Goal: Task Accomplishment & Management: Use online tool/utility

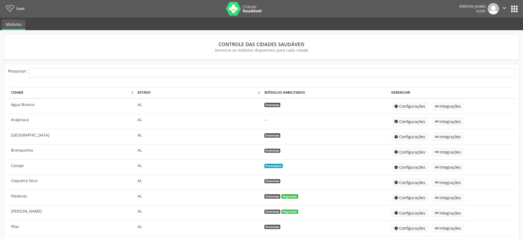
click at [520, 9] on nav "Sudo [PERSON_NAME] Sudo  Configurações Sair apps" at bounding box center [261, 9] width 523 height 18
click at [516, 9] on button "apps" at bounding box center [515, 9] width 10 height 10
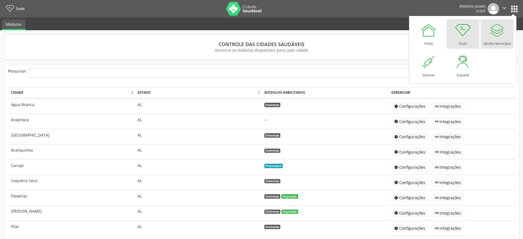
click at [493, 41] on div "Gestão Municipal" at bounding box center [496, 41] width 27 height 7
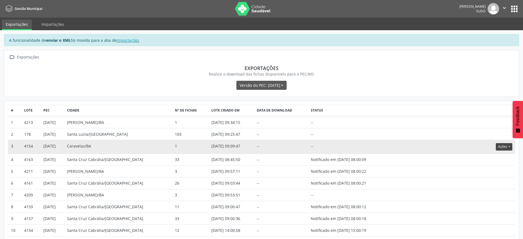
click at [505, 147] on button "Ações" at bounding box center [504, 146] width 16 height 7
click at [489, 180] on link "Atualizar" at bounding box center [493, 181] width 38 height 8
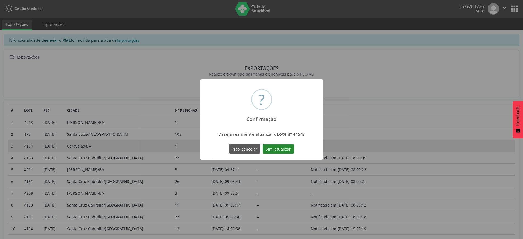
click at [282, 148] on button "Sim, atualizar" at bounding box center [278, 148] width 31 height 9
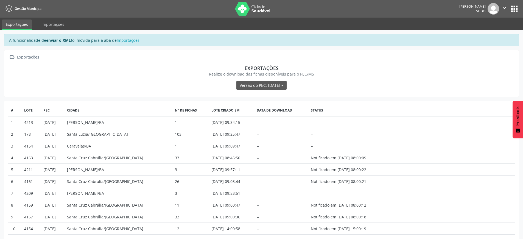
click at [508, 8] on button "" at bounding box center [504, 9] width 10 height 12
click at [487, 33] on link "Sair" at bounding box center [490, 34] width 38 height 8
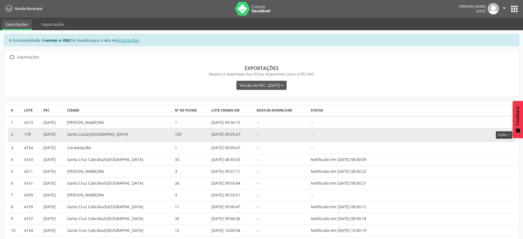
click at [501, 135] on button "Ações" at bounding box center [504, 134] width 16 height 7
click at [485, 170] on link "Atualizar" at bounding box center [493, 169] width 38 height 8
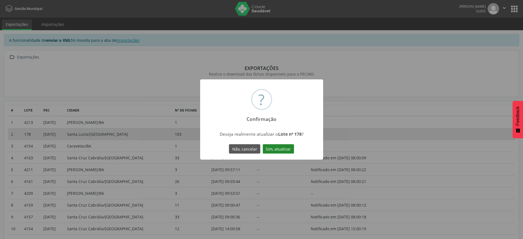
click at [287, 145] on button "Sim, atualizar" at bounding box center [278, 148] width 31 height 9
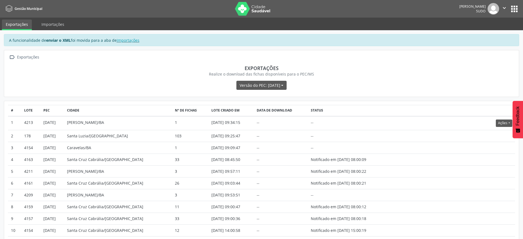
drag, startPoint x: 505, startPoint y: 7, endPoint x: 502, endPoint y: 13, distance: 6.2
click at [505, 8] on icon "" at bounding box center [504, 8] width 6 height 6
click at [494, 33] on link "Sair" at bounding box center [490, 34] width 38 height 8
